Goal: Task Accomplishment & Management: Manage account settings

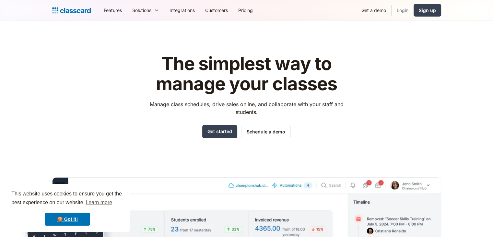
click at [405, 8] on link "Login" at bounding box center [403, 10] width 22 height 15
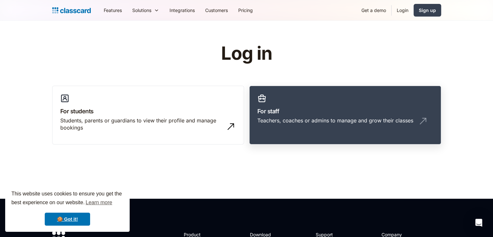
click at [357, 102] on link "For staff Teachers, coaches or admins to manage and grow their classes" at bounding box center [345, 115] width 192 height 59
